Goal: Task Accomplishment & Management: Manage account settings

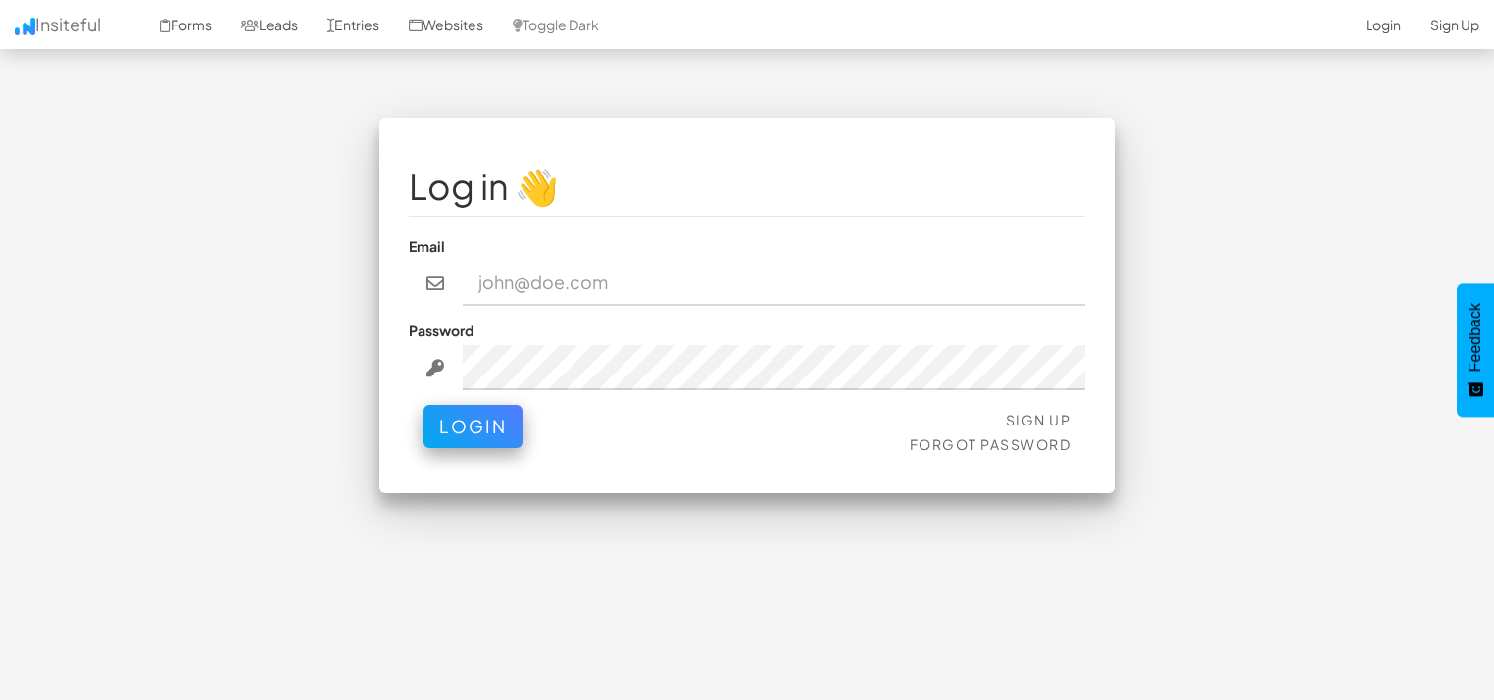
type input "[EMAIL_ADDRESS][DOMAIN_NAME]"
click at [476, 452] on div "Sign Up Forgot Password Login" at bounding box center [747, 434] width 676 height 59
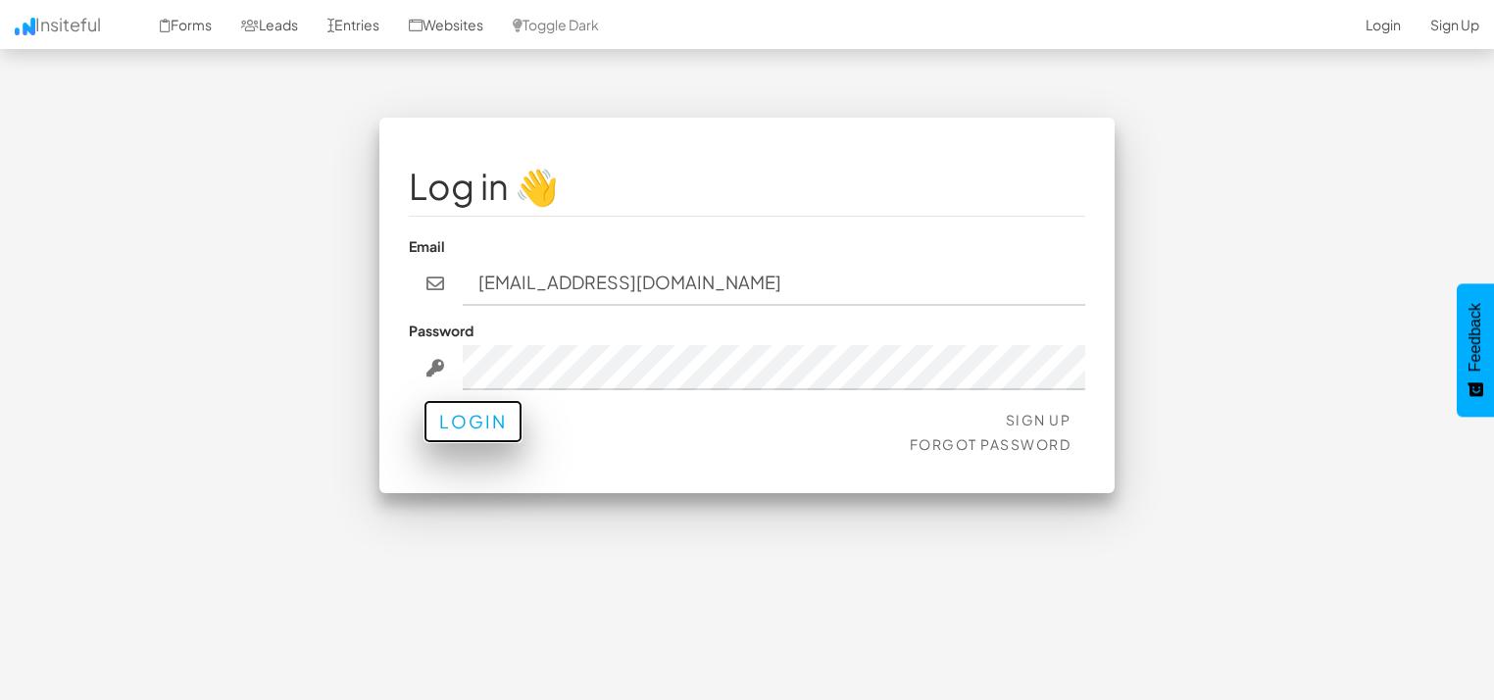
click at [497, 433] on button "Login" at bounding box center [473, 421] width 99 height 43
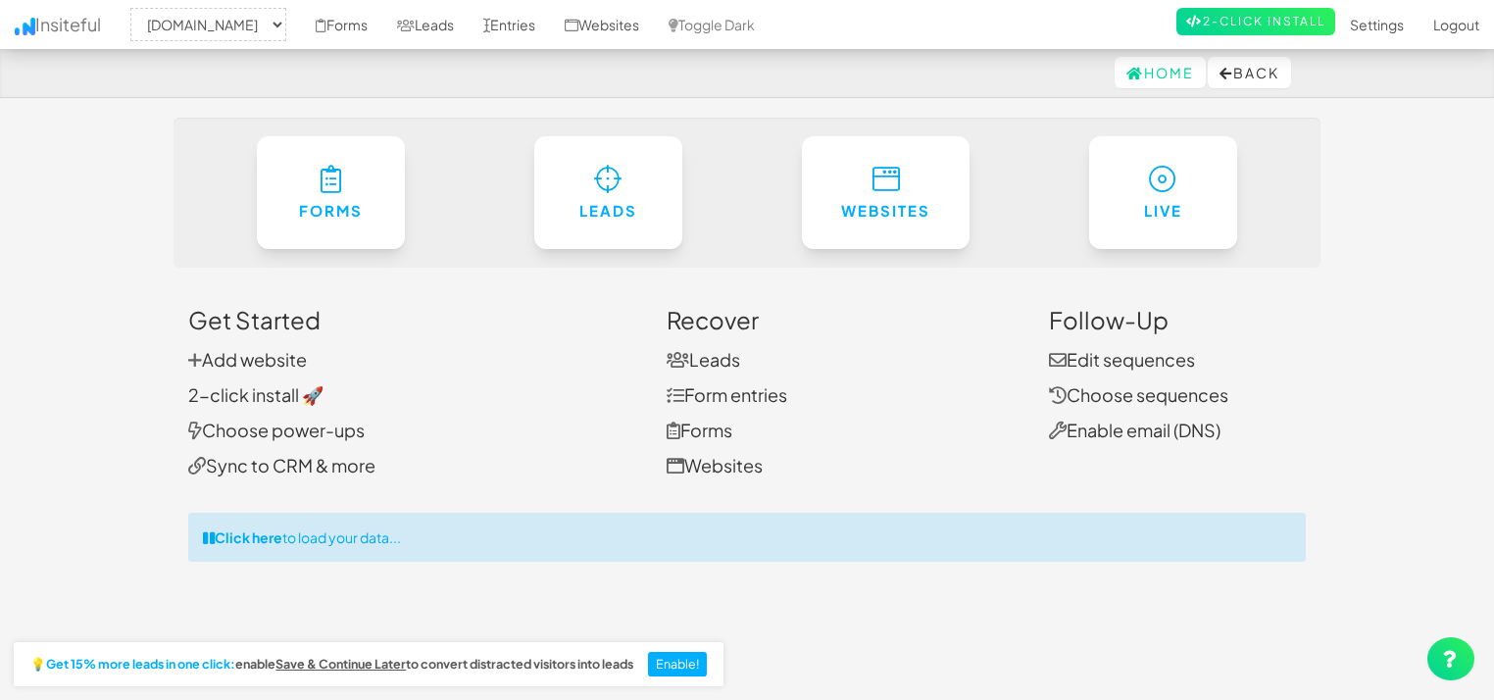
select select "1505"
click at [435, 25] on link "Leads" at bounding box center [425, 24] width 86 height 49
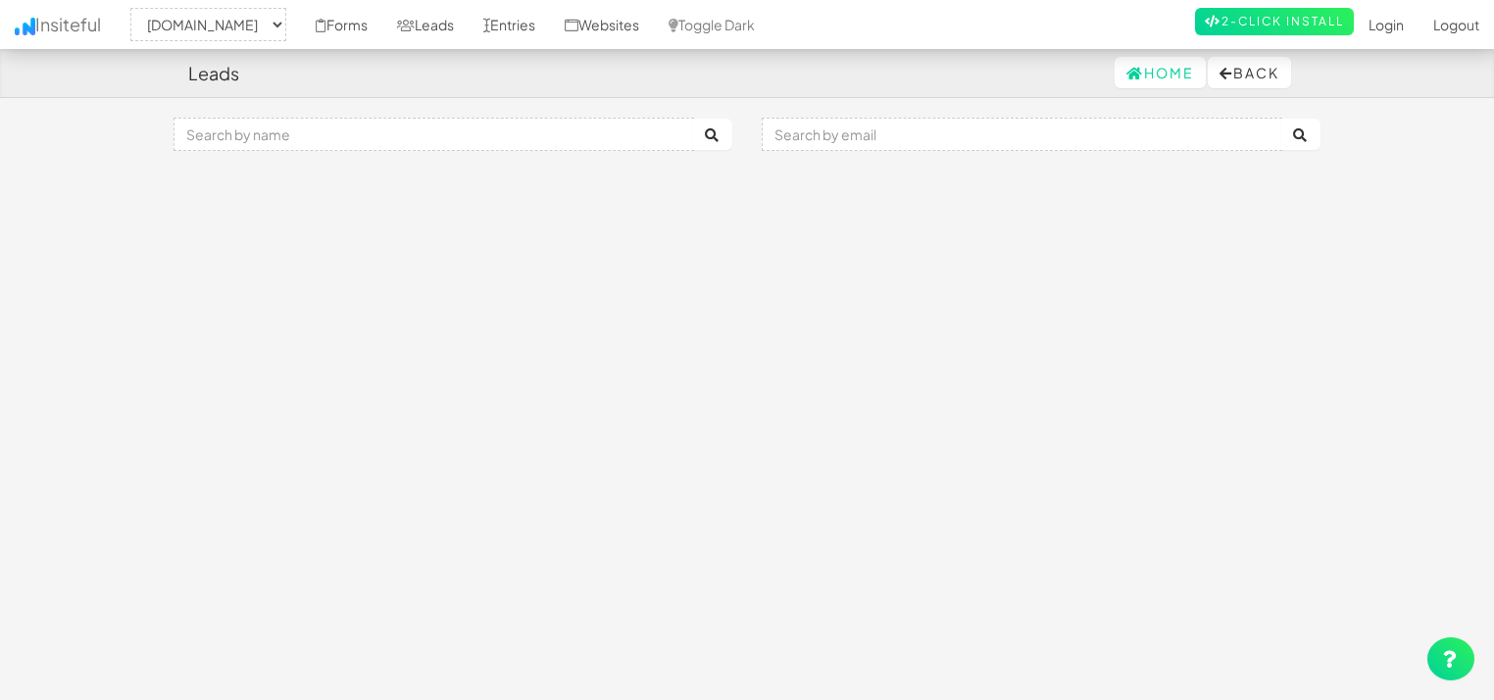
select select "1505"
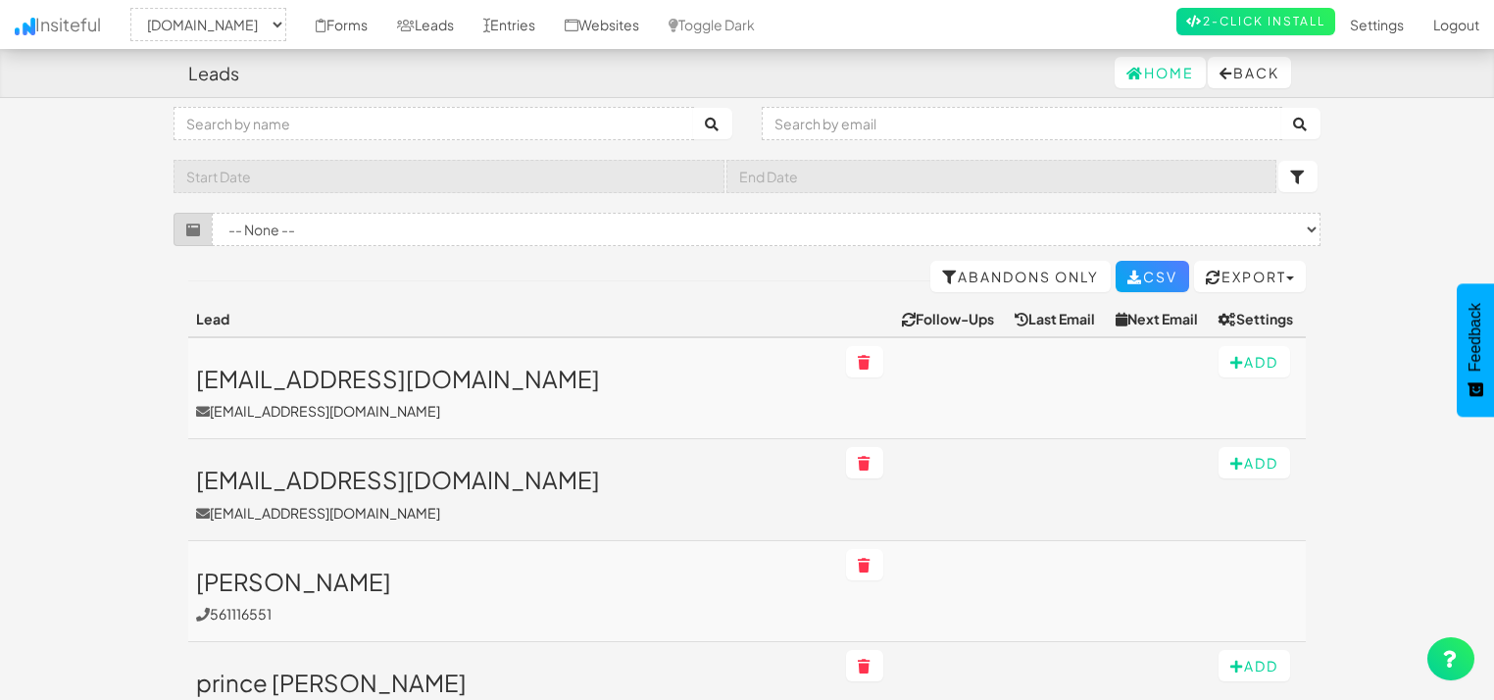
scroll to position [4, 0]
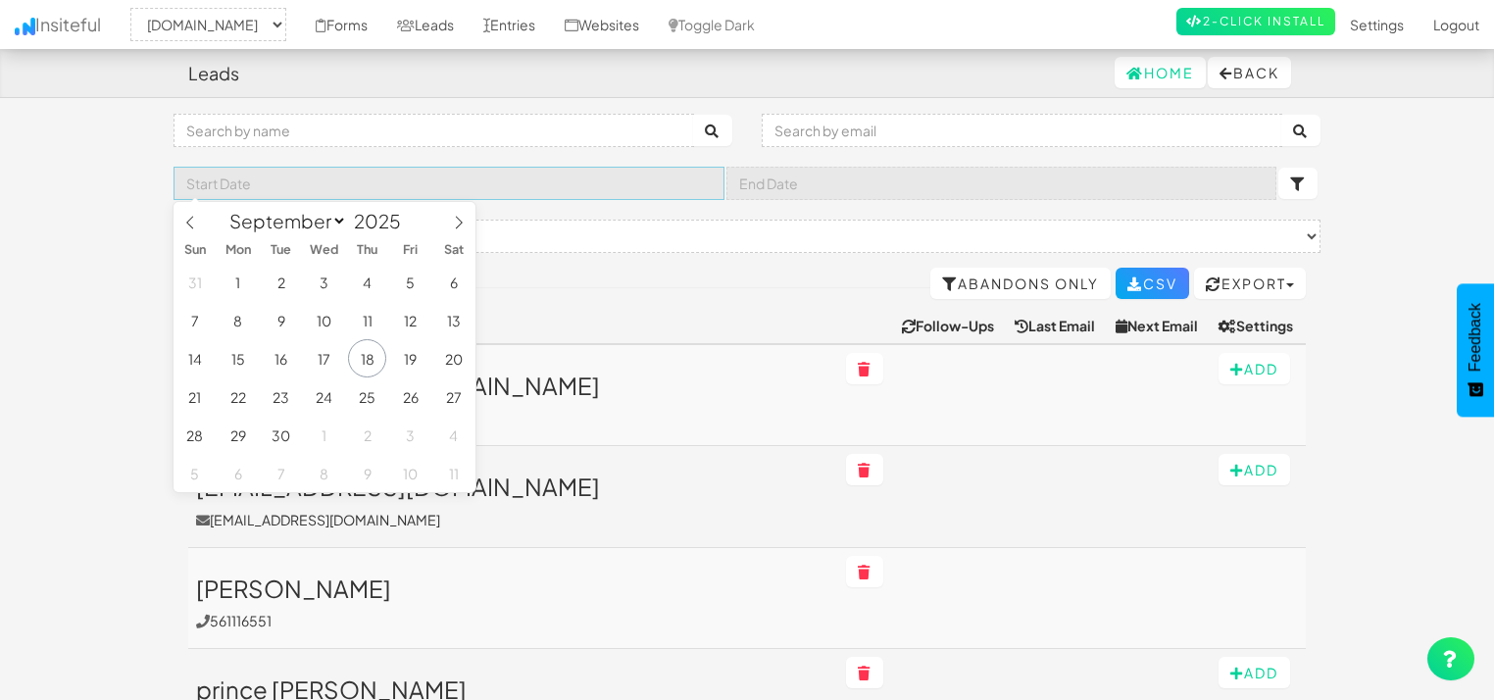
click at [566, 172] on input "text" at bounding box center [449, 183] width 551 height 33
click at [592, 229] on select "-- None -- (mapsted.com/contact-us#) (mapsted.com/blog/rtls-in-healthcare.formb…" at bounding box center [766, 236] width 1109 height 33
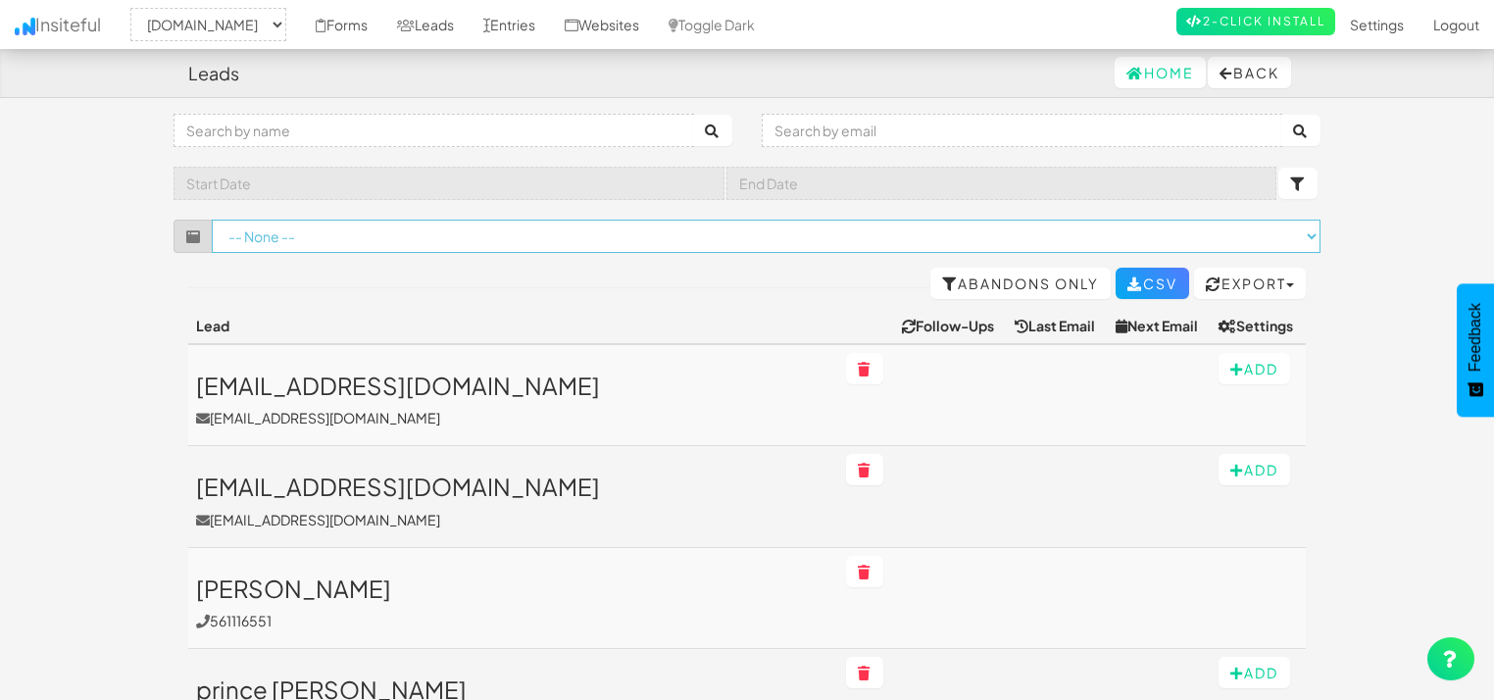
select select "f65c123185c3dd5.14488284"
click at [212, 220] on select "-- None -- (mapsted.com/contact-us#) (mapsted.com/blog/rtls-in-healthcare.formb…" at bounding box center [766, 236] width 1109 height 33
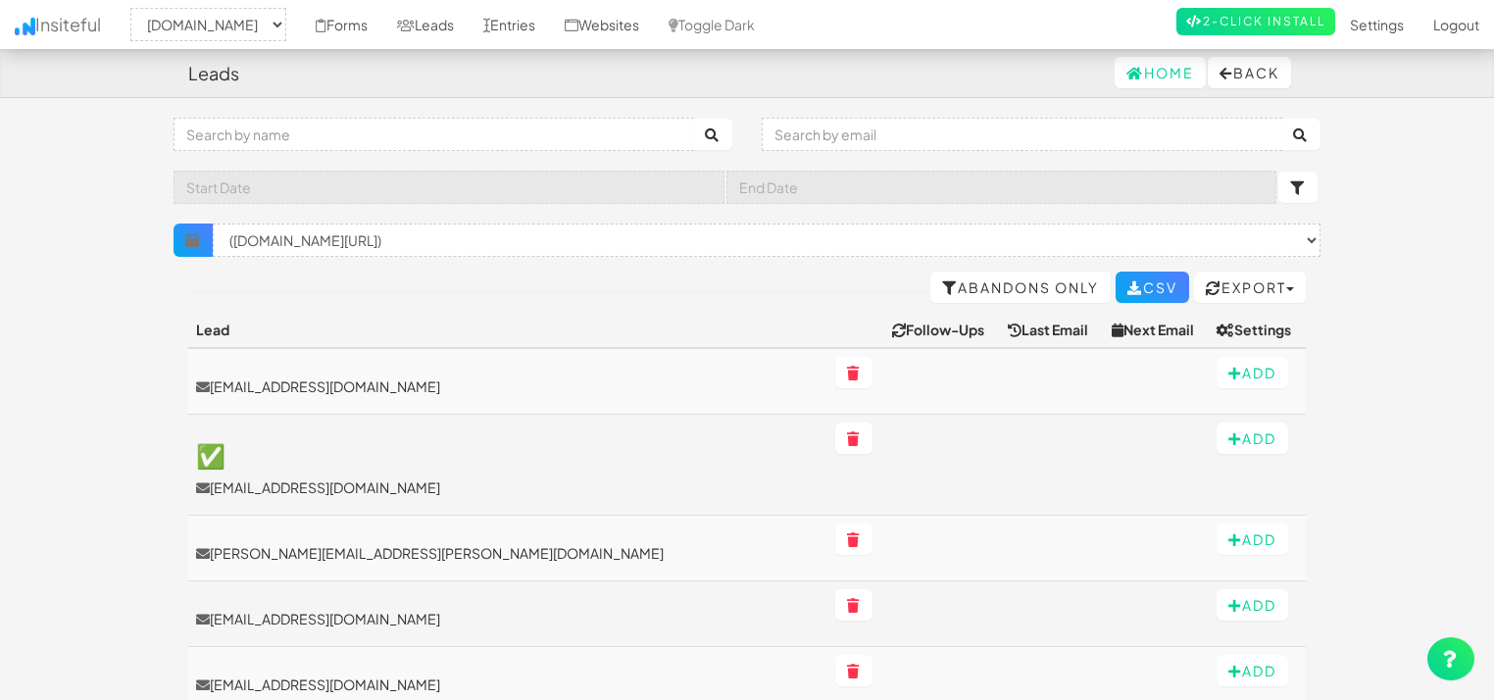
select select "1505"
select select "f65c123185c3dd5.14488284"
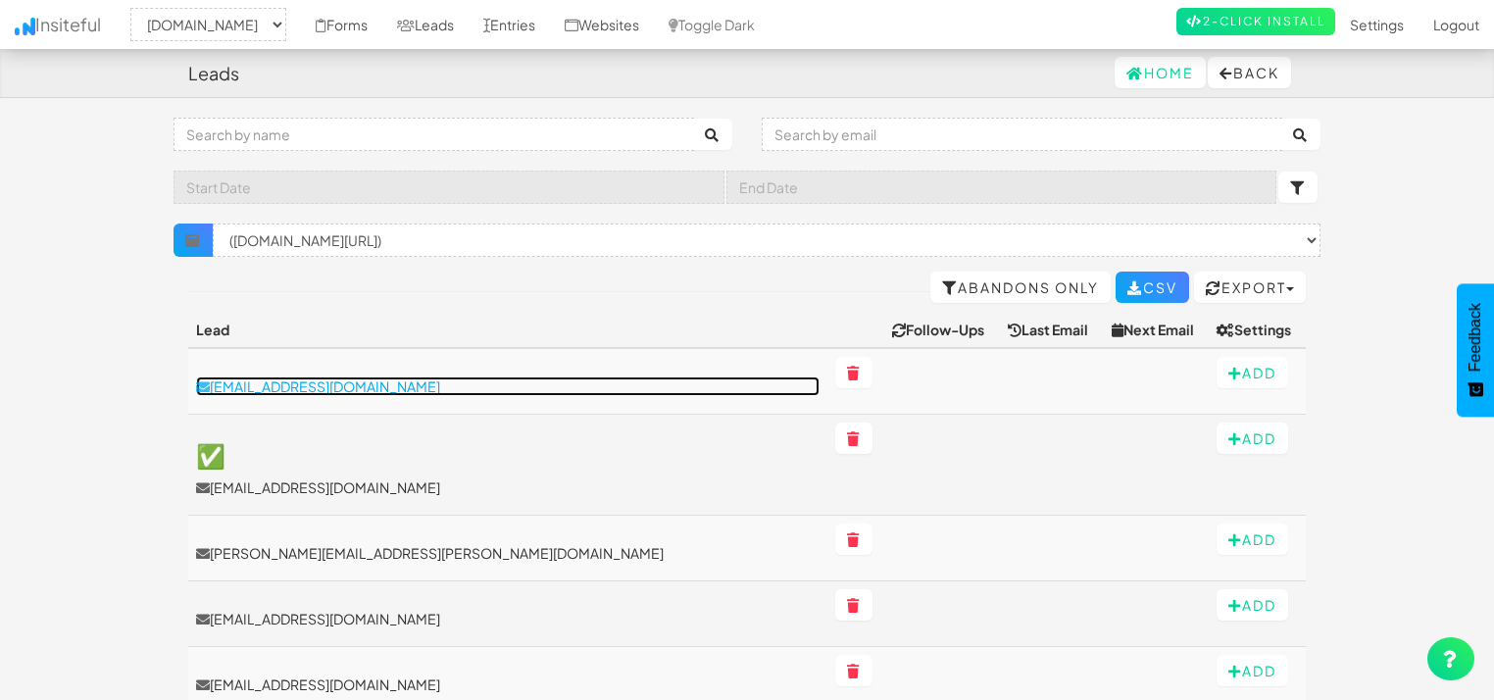
click at [298, 386] on p "[EMAIL_ADDRESS][DOMAIN_NAME]" at bounding box center [508, 386] width 624 height 20
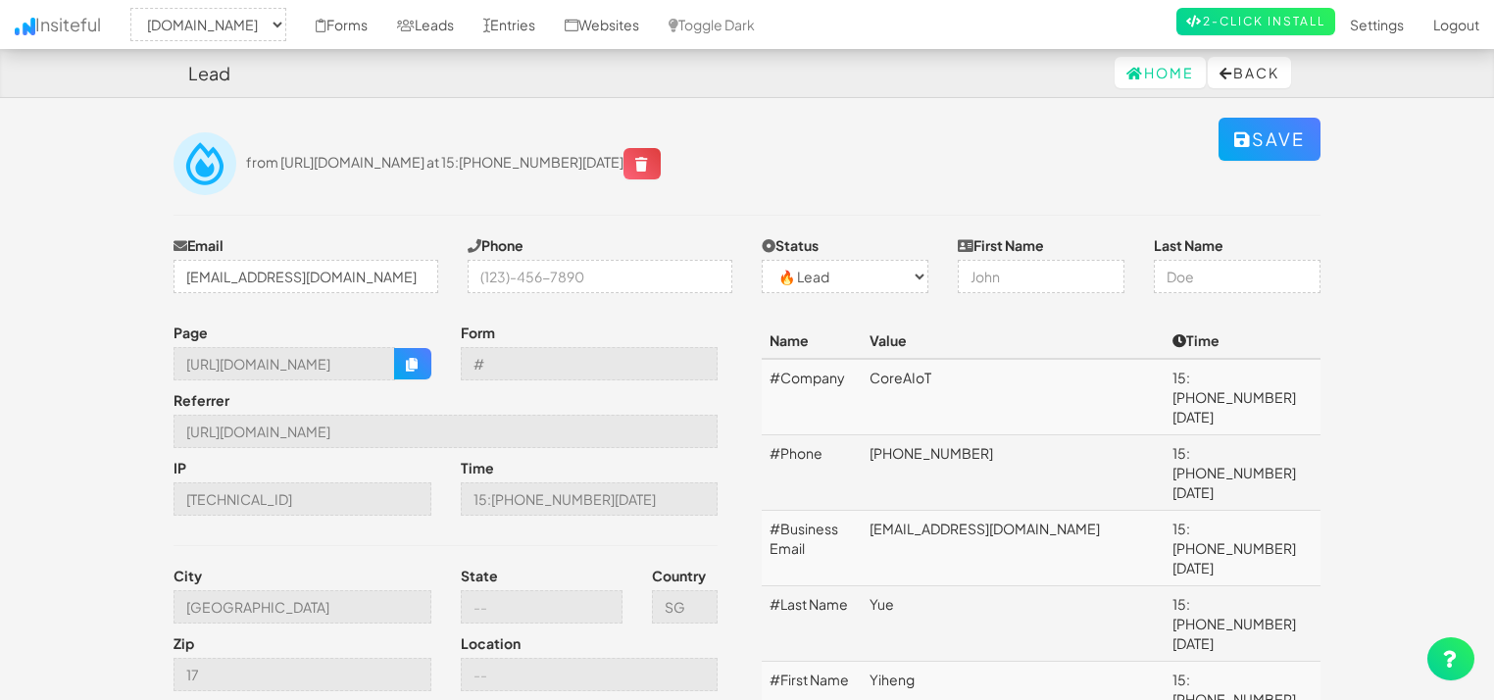
select select "1505"
select select "0"
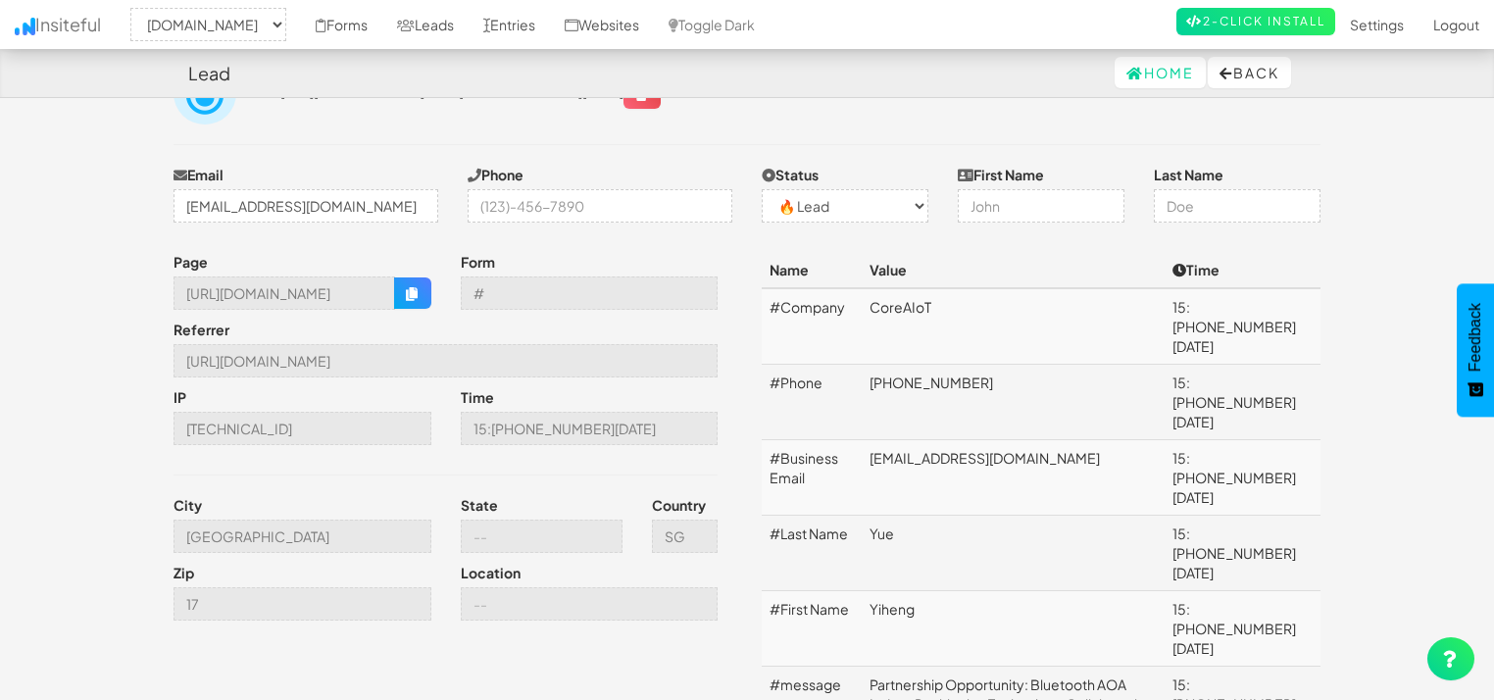
scroll to position [73, 0]
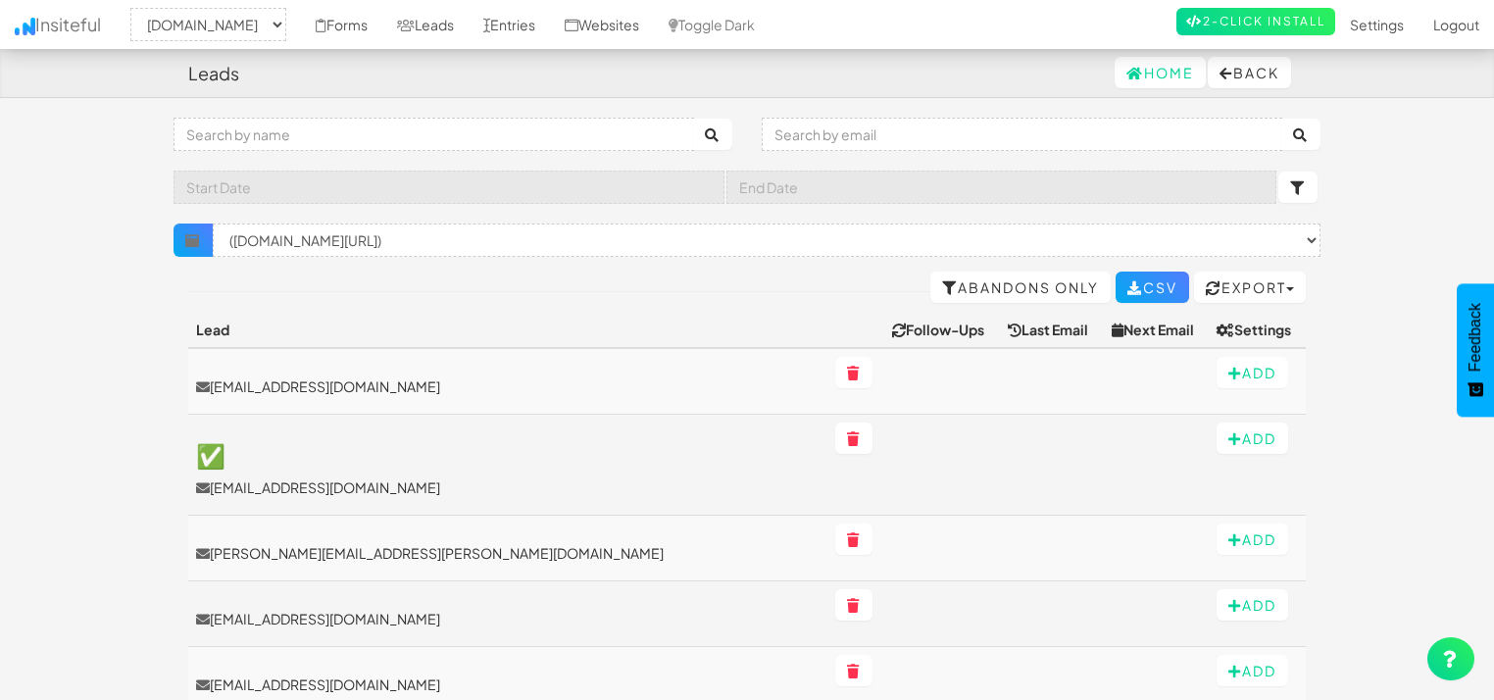
select select "1505"
select select "f65c123185c3dd5.14488284"
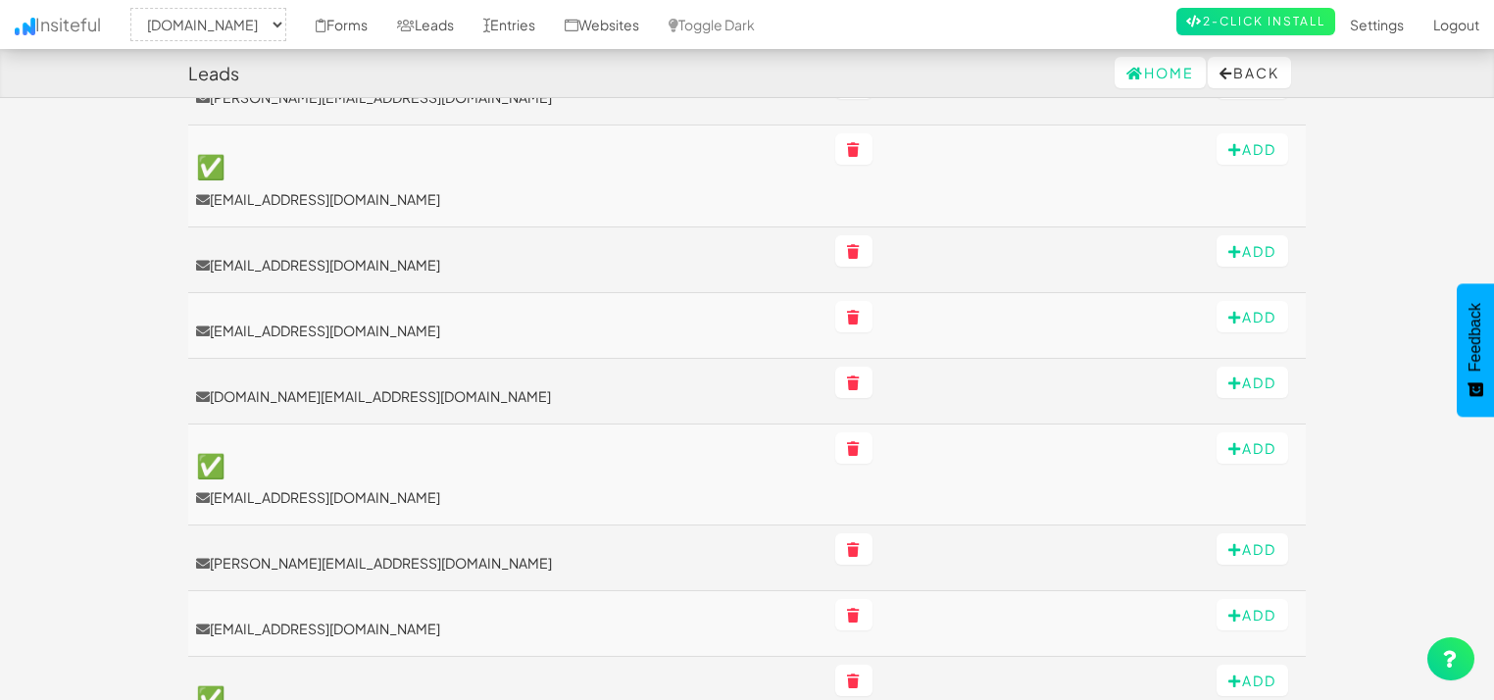
scroll to position [1251, 0]
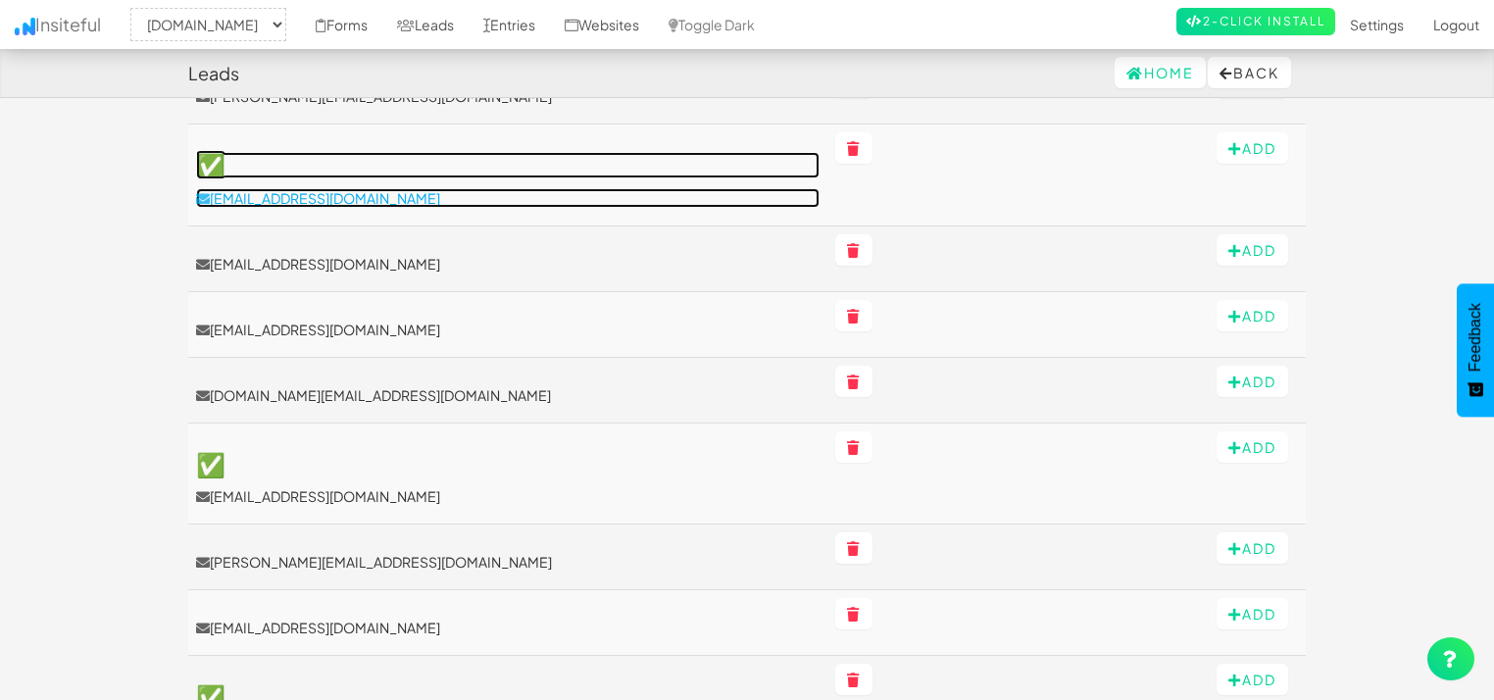
click at [359, 179] on link "✅ [EMAIL_ADDRESS][DOMAIN_NAME]" at bounding box center [508, 179] width 624 height 55
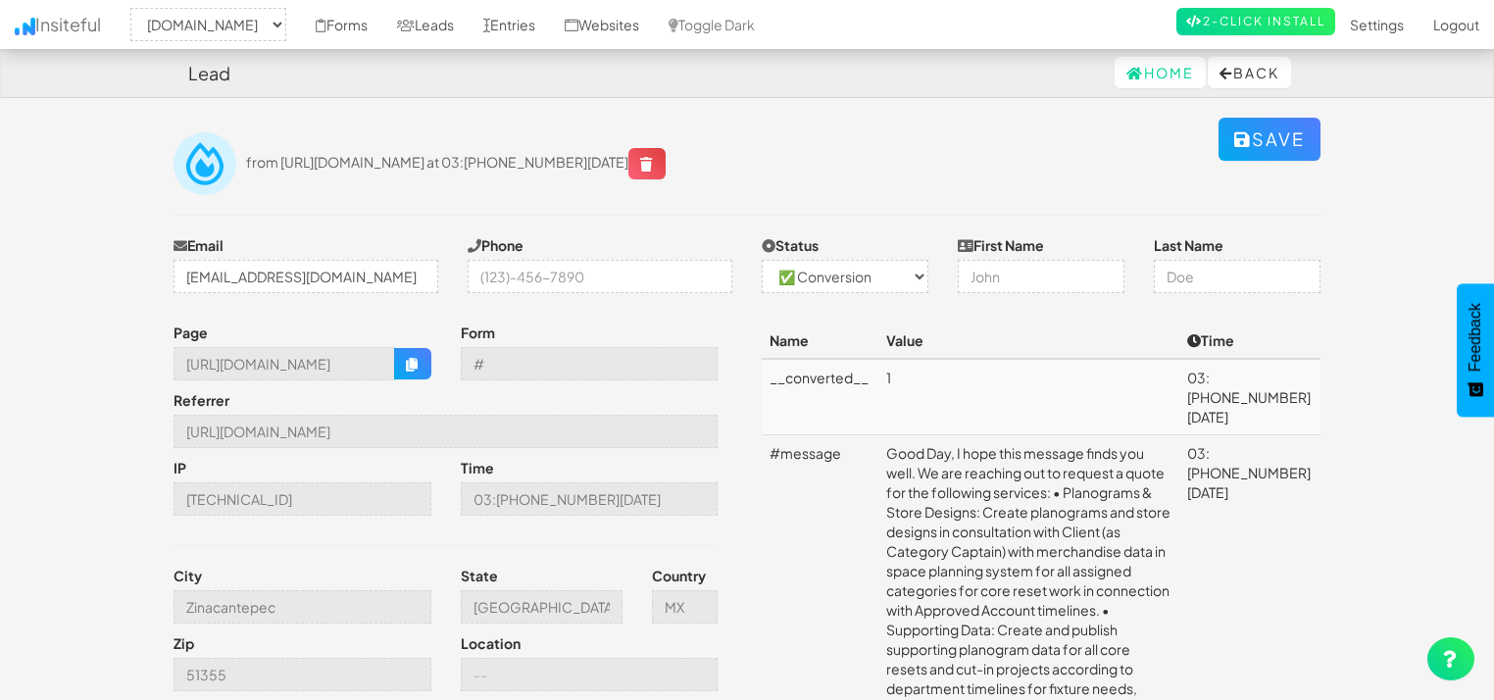
select select "1505"
select select "1"
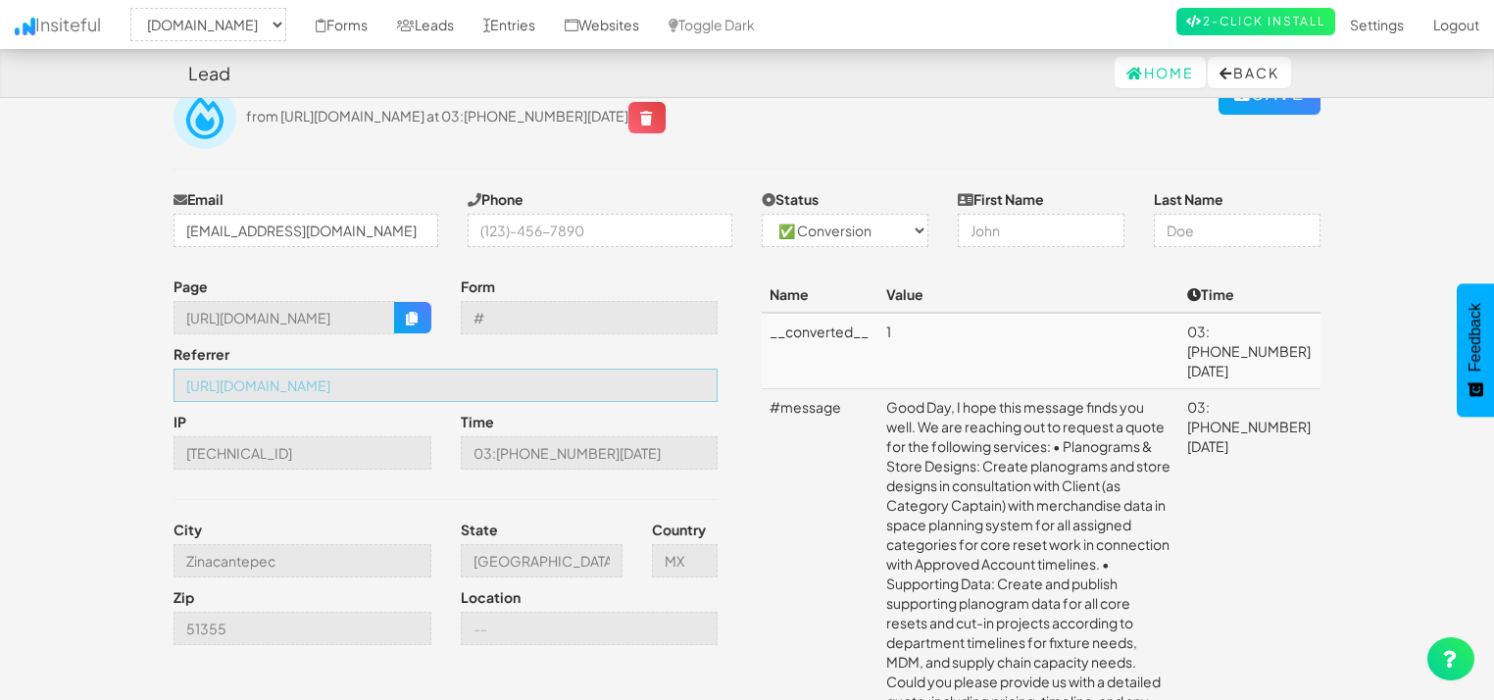
scroll to position [0, 133]
drag, startPoint x: 422, startPoint y: 388, endPoint x: 732, endPoint y: 395, distance: 310.9
click at [732, 395] on div "Page [URL][DOMAIN_NAME] Form # Referrer [URL][DOMAIN_NAME] IP [TECHNICAL_ID] Ti…" at bounding box center [453, 465] width 588 height 378
click at [241, 317] on input "[URL][DOMAIN_NAME]" at bounding box center [285, 317] width 222 height 33
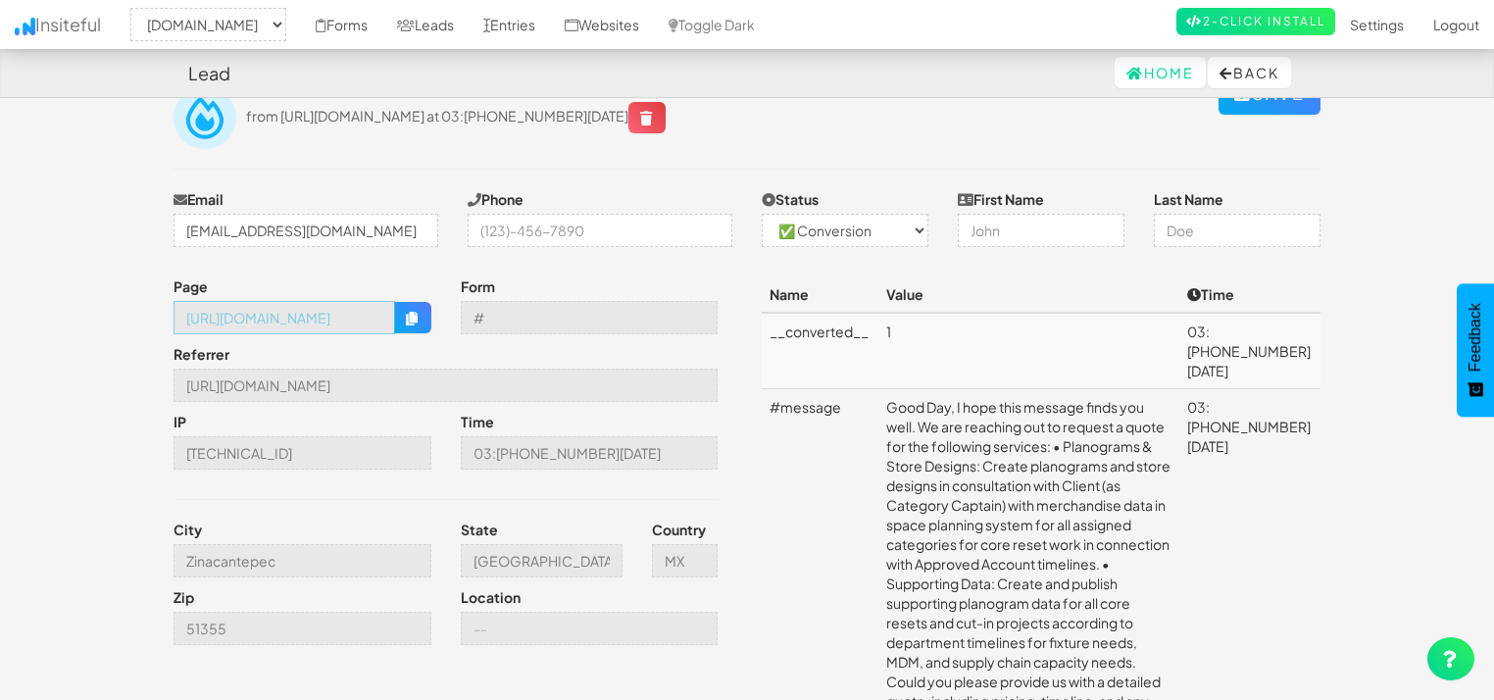
scroll to position [0, 684]
drag, startPoint x: 241, startPoint y: 317, endPoint x: 485, endPoint y: 339, distance: 245.2
click at [485, 339] on div "Page [URL][DOMAIN_NAME] Form # Referrer [URL][DOMAIN_NAME] IP [TECHNICAL_ID] Ti…" at bounding box center [453, 465] width 588 height 378
click at [397, 390] on input "[URL][DOMAIN_NAME]" at bounding box center [446, 385] width 544 height 33
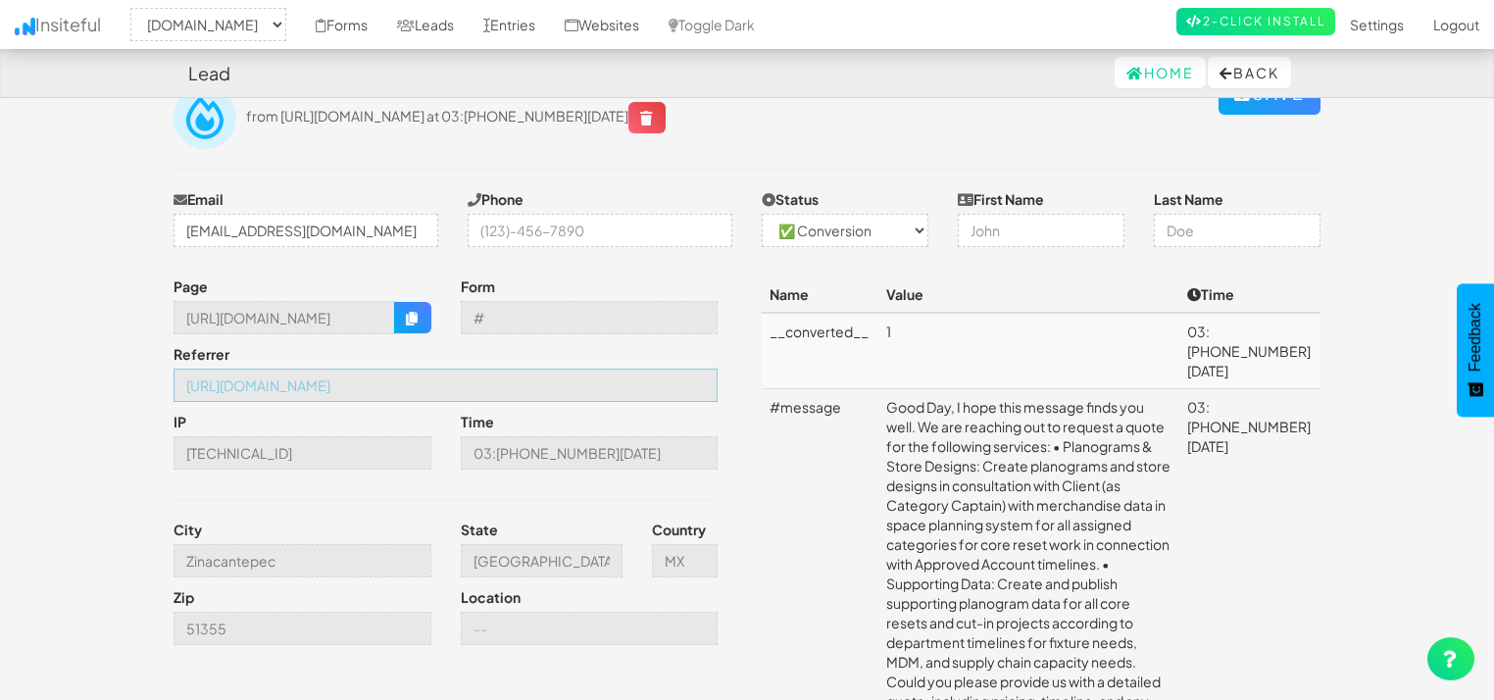
scroll to position [0, 133]
drag, startPoint x: 397, startPoint y: 390, endPoint x: 762, endPoint y: 421, distance: 366.0
